Goal: Task Accomplishment & Management: Manage account settings

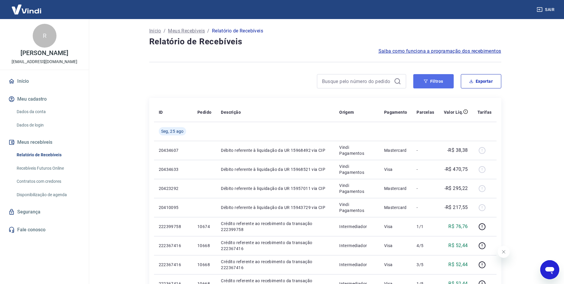
click at [434, 81] on button "Filtros" at bounding box center [433, 81] width 40 height 14
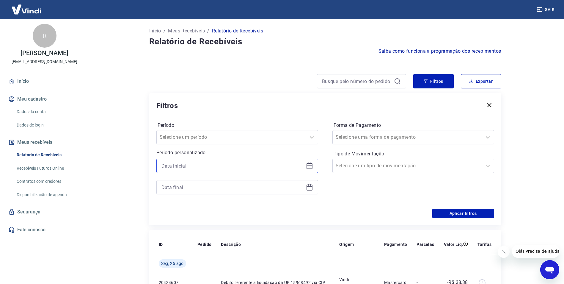
click at [175, 168] on input at bounding box center [233, 165] width 142 height 9
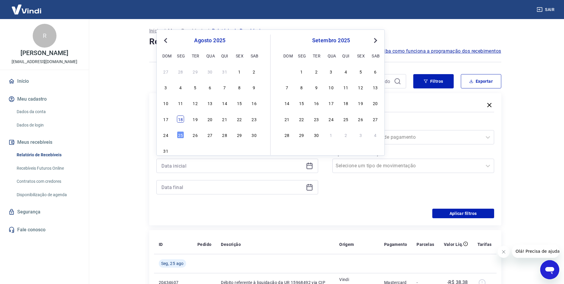
click at [180, 116] on div "18" at bounding box center [180, 118] width 7 height 7
type input "[DATE]"
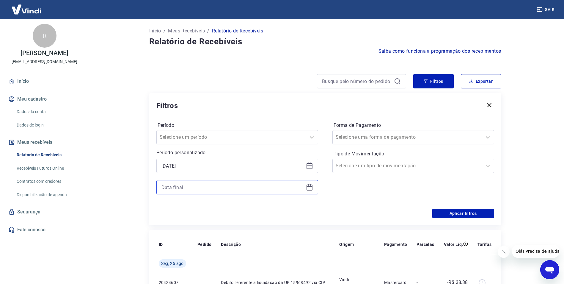
click at [176, 189] on input at bounding box center [233, 187] width 142 height 9
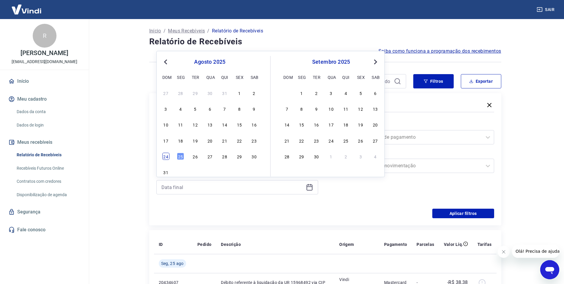
click at [166, 156] on div "24" at bounding box center [165, 156] width 7 height 7
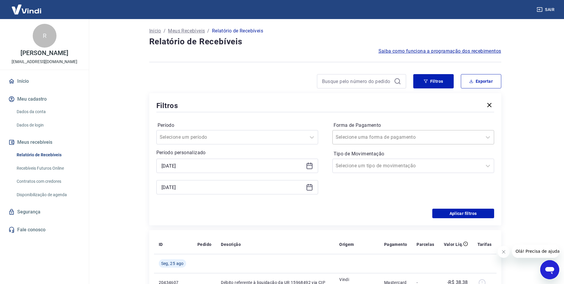
type input "[DATE]"
click at [463, 211] on button "Aplicar filtros" at bounding box center [464, 214] width 62 height 10
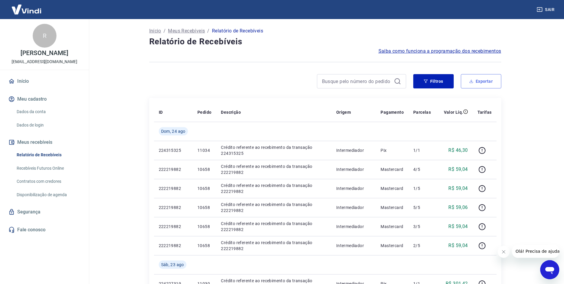
click at [492, 81] on button "Exportar" at bounding box center [481, 81] width 40 height 14
type input "[DATE]"
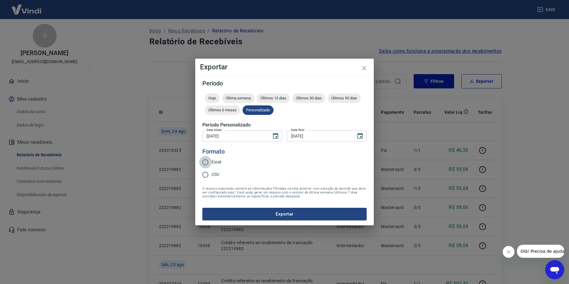
click at [210, 163] on input "Excel" at bounding box center [205, 162] width 12 height 12
radio input "true"
click at [291, 214] on button "Exportar" at bounding box center [284, 214] width 164 height 12
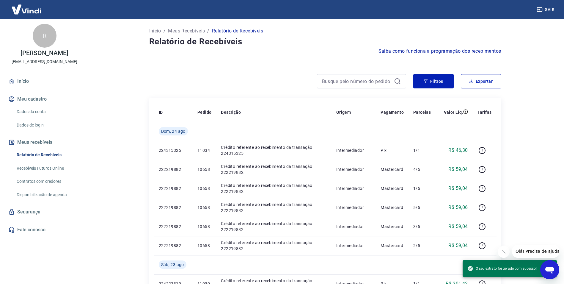
drag, startPoint x: 389, startPoint y: 10, endPoint x: 393, endPoint y: 10, distance: 3.9
click at [389, 10] on div "Sair" at bounding box center [282, 9] width 564 height 19
